Goal: Browse casually

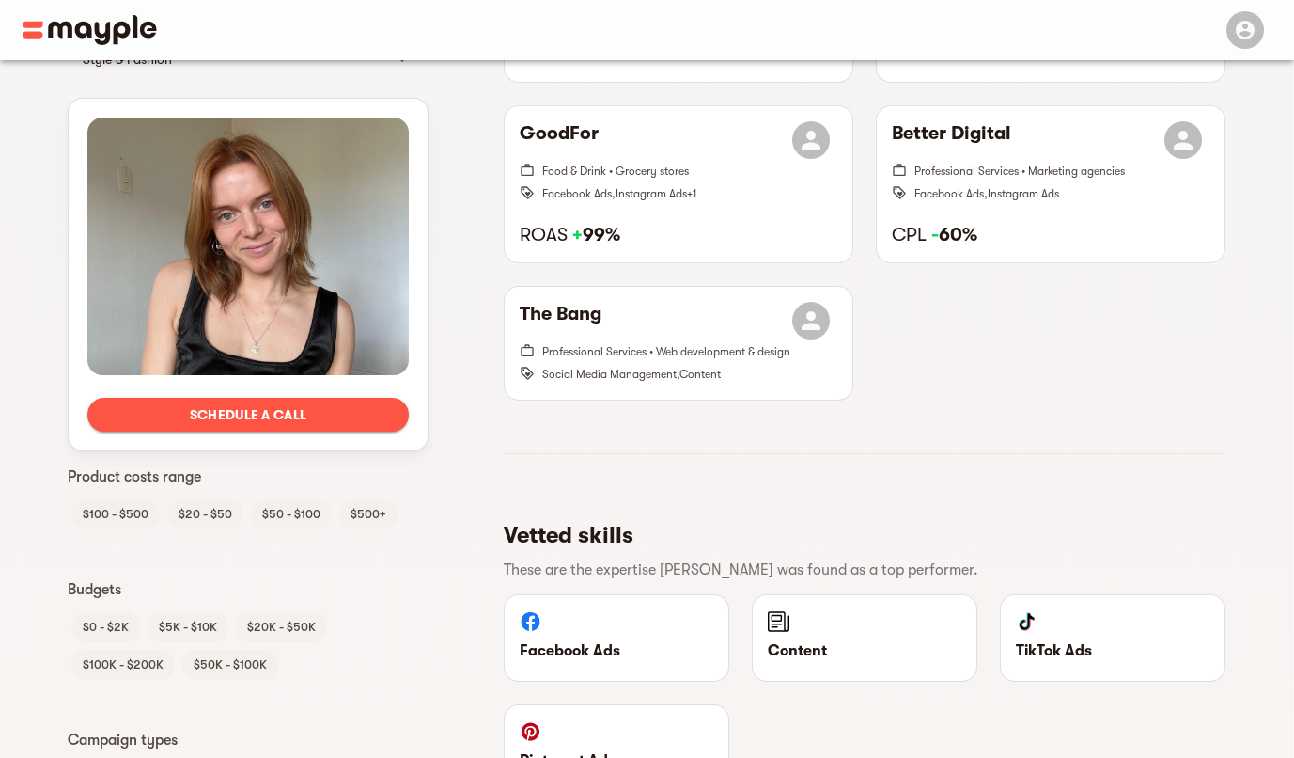
scroll to position [1123, 0]
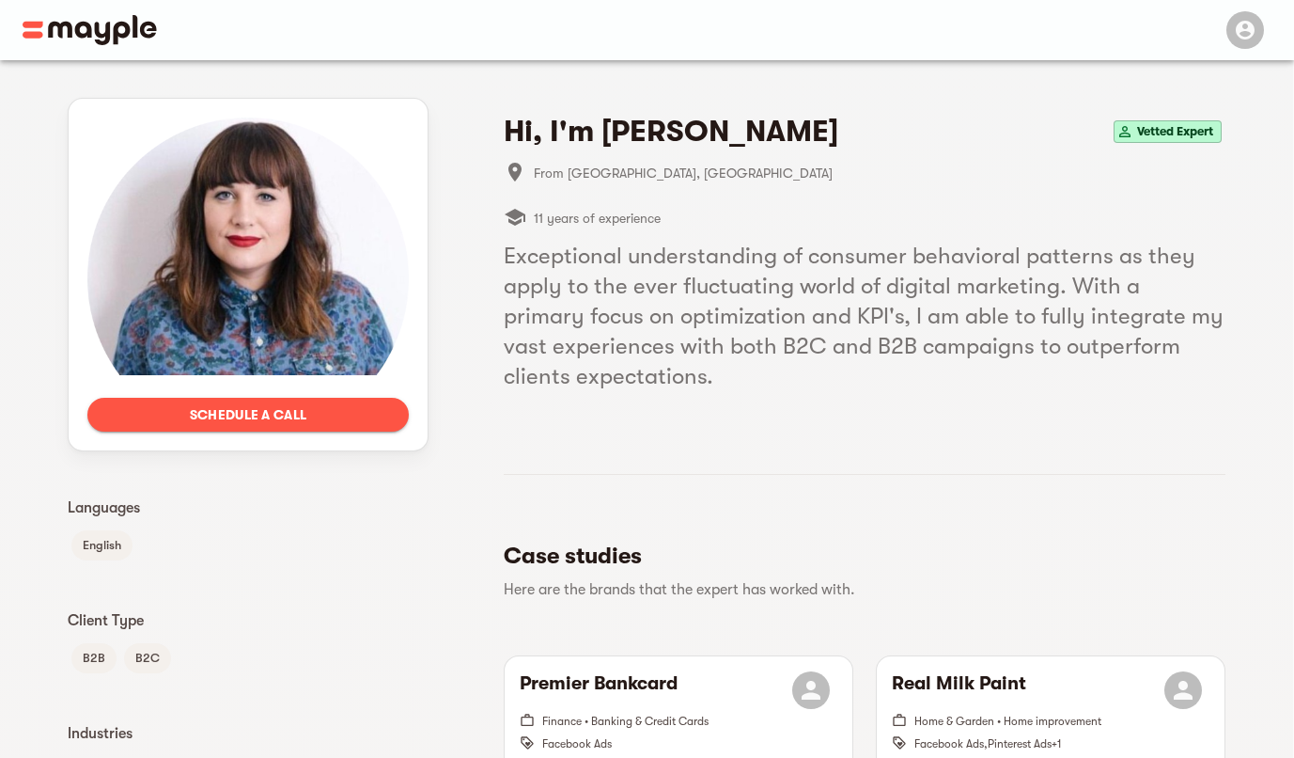
click at [134, 30] on img at bounding box center [90, 30] width 134 height 30
click at [39, 26] on img at bounding box center [90, 30] width 134 height 30
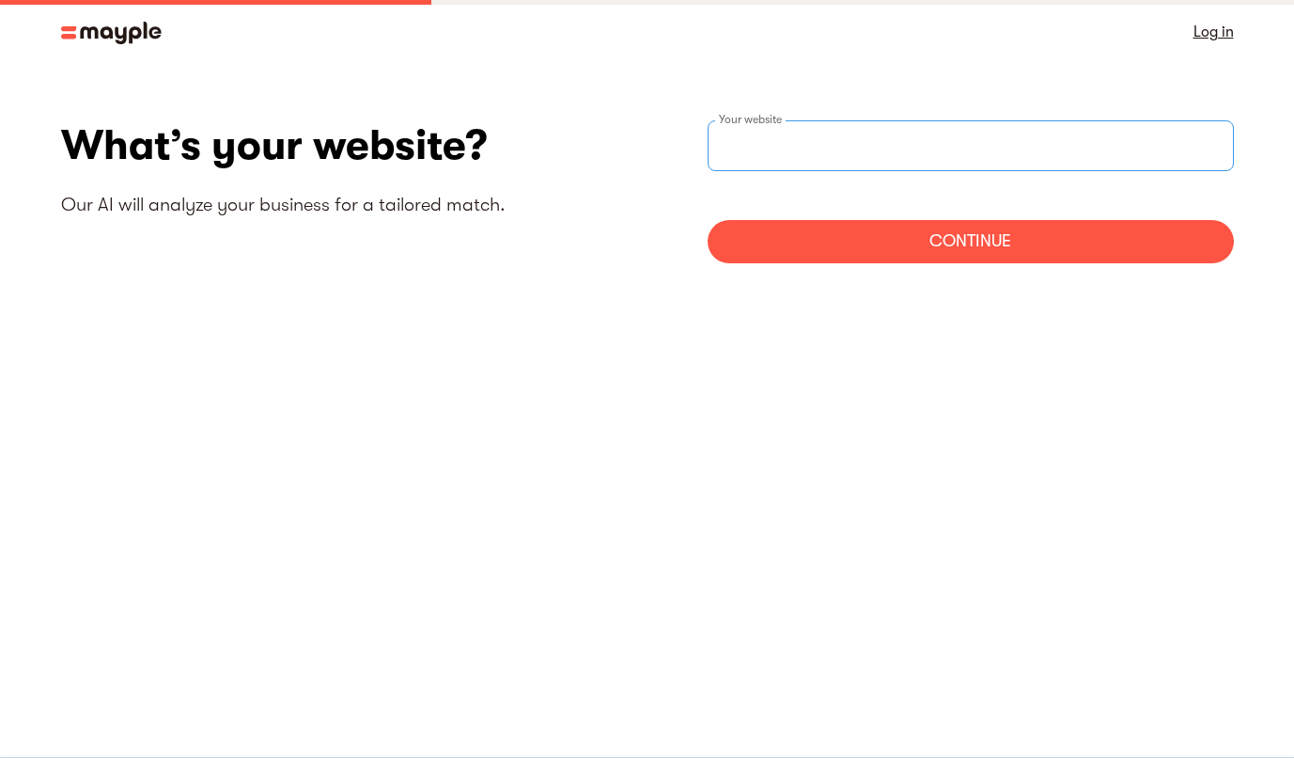
click at [802, 141] on input "websiteStep" at bounding box center [971, 145] width 526 height 51
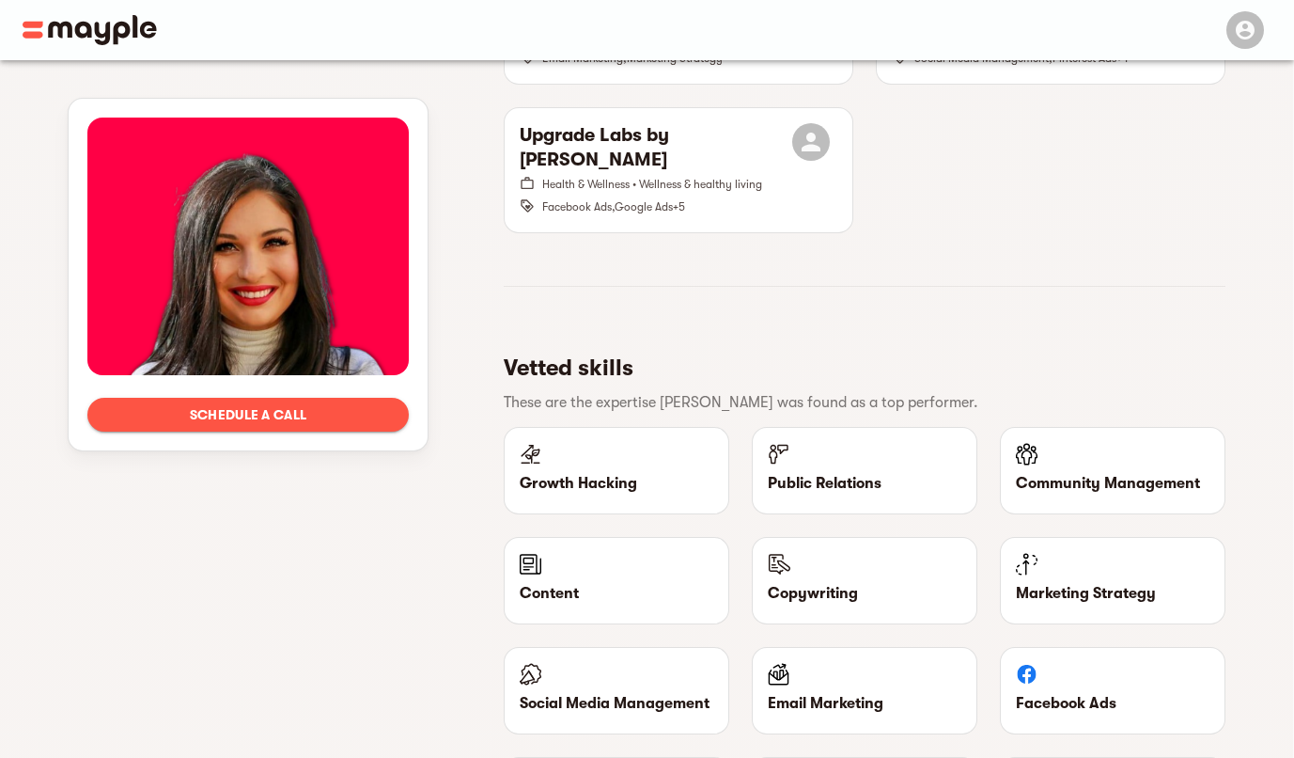
scroll to position [2164, 0]
